Goal: Check status

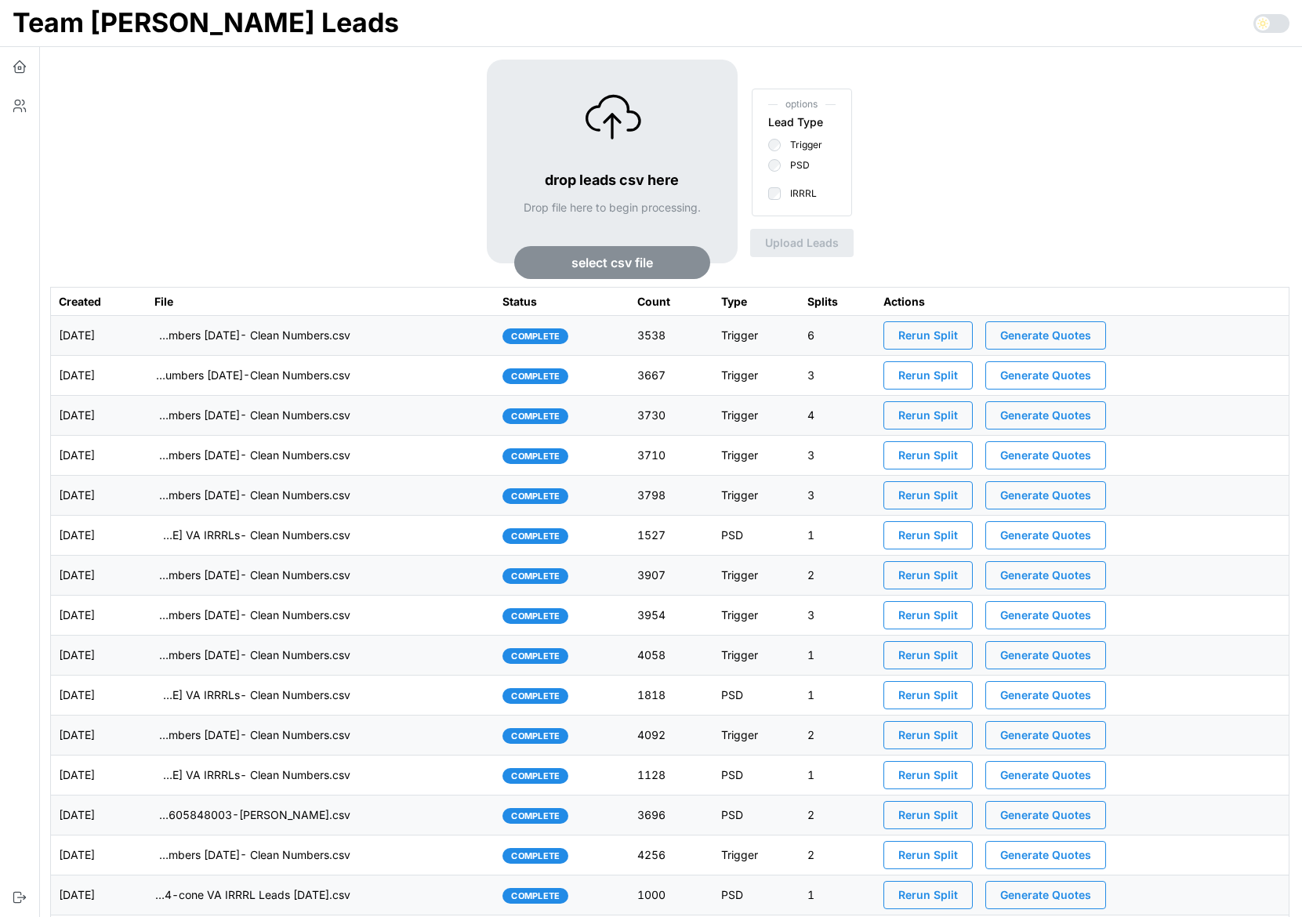
click at [295, 347] on td "imports/mike/1758723927694-TU Master List With Numbers 9-24-25- Clean Numbers.c…" at bounding box center [321, 336] width 348 height 40
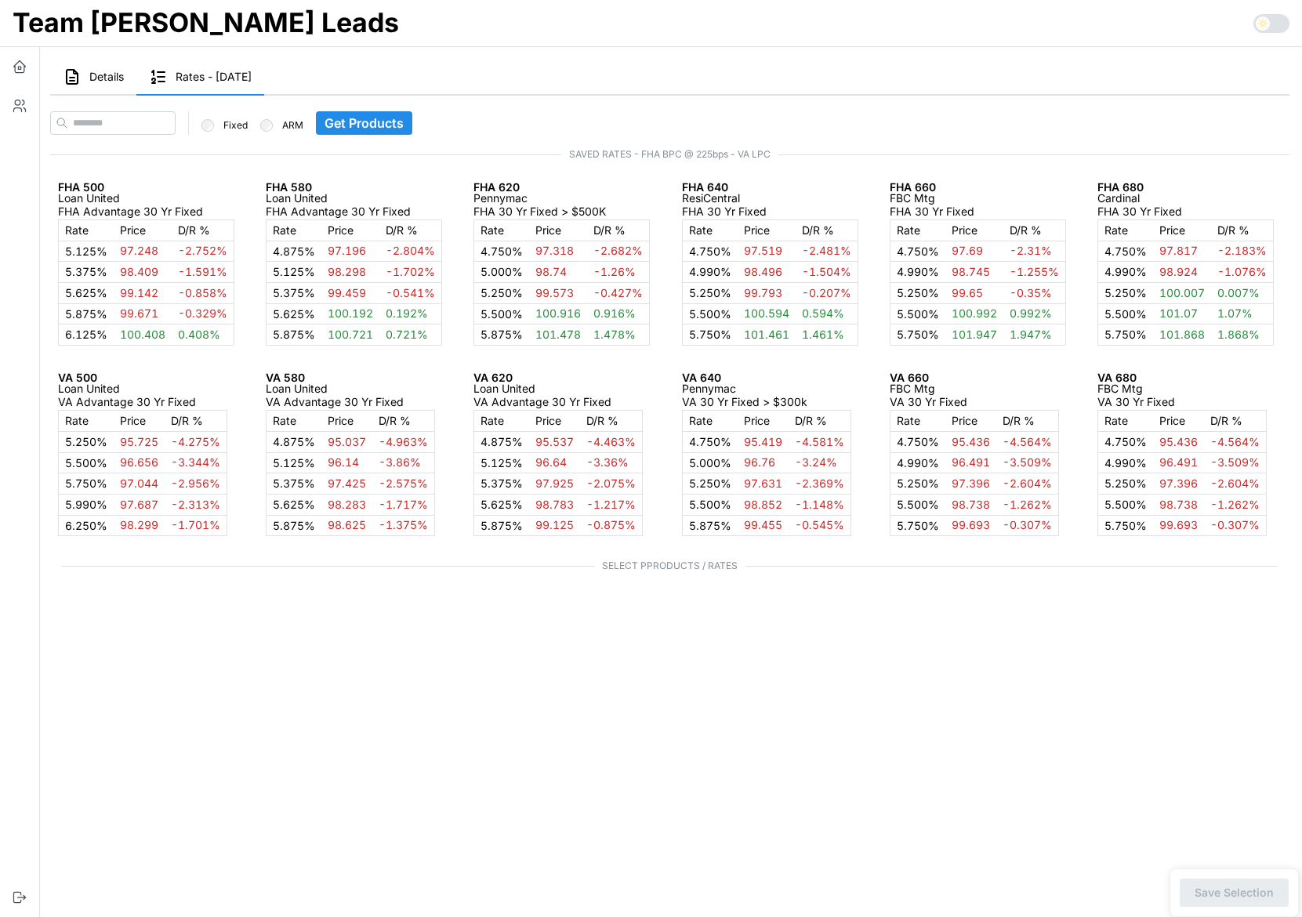
click at [104, 79] on span "Details" at bounding box center [106, 76] width 34 height 11
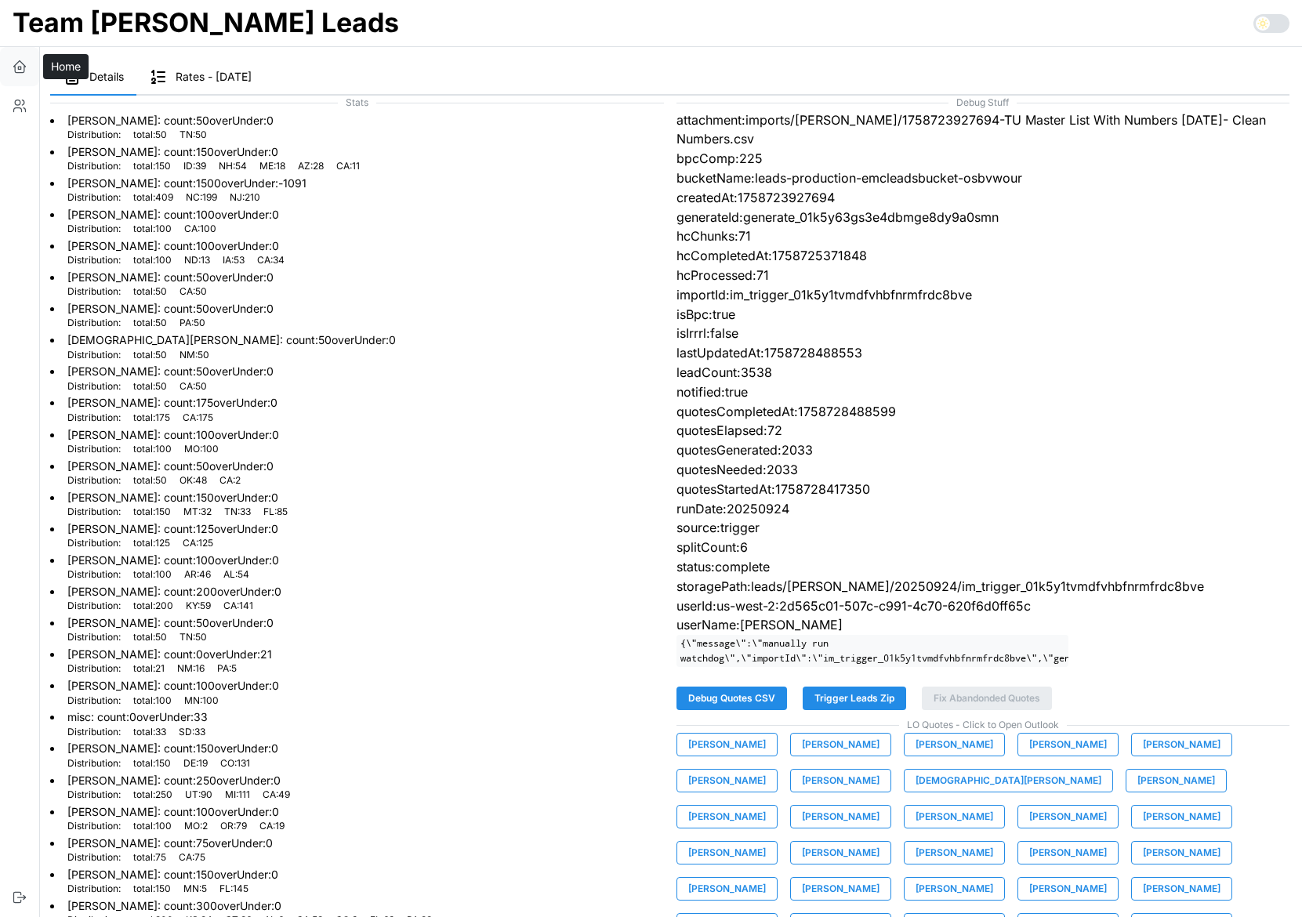
click at [28, 65] on button "button" at bounding box center [19, 66] width 39 height 39
